Goal: Task Accomplishment & Management: Manage account settings

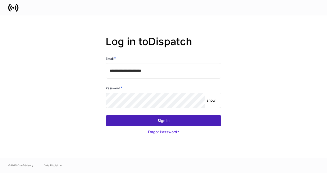
click at [160, 120] on div "Sign In" at bounding box center [163, 120] width 12 height 5
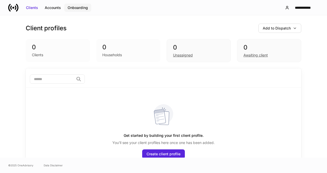
click at [82, 7] on div "Onboarding" at bounding box center [78, 7] width 20 height 5
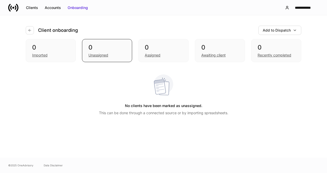
click at [36, 116] on div "No clients have been marked as unassigned. This can be done through a connected…" at bounding box center [163, 94] width 275 height 53
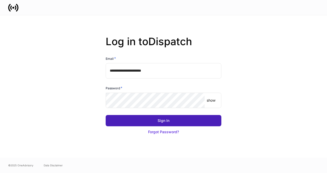
click at [163, 120] on div "Sign In" at bounding box center [163, 120] width 12 height 5
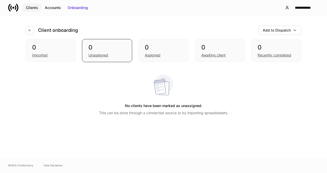
click at [31, 7] on div "Clients" at bounding box center [32, 7] width 12 height 5
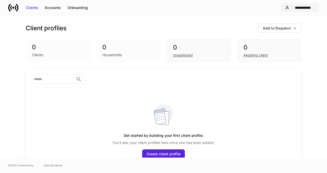
click at [306, 9] on div "**********" at bounding box center [302, 7] width 23 height 5
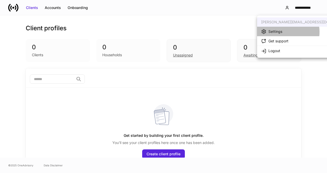
click at [281, 32] on div "Settings" at bounding box center [275, 31] width 14 height 5
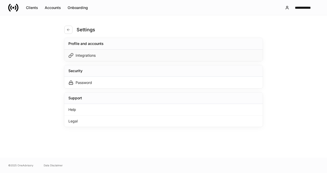
click at [125, 53] on div "Integrations" at bounding box center [163, 56] width 198 height 12
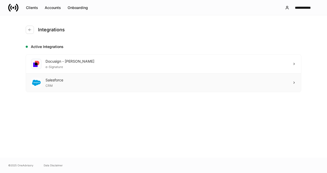
click at [80, 84] on div "Salesforce CRM" at bounding box center [163, 82] width 275 height 18
